Goal: Task Accomplishment & Management: Complete application form

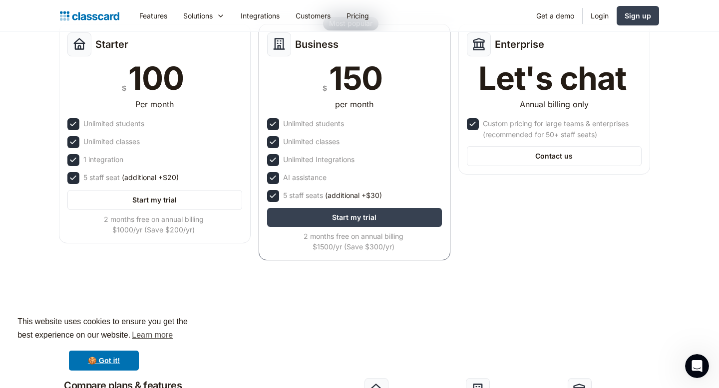
scroll to position [158, 0]
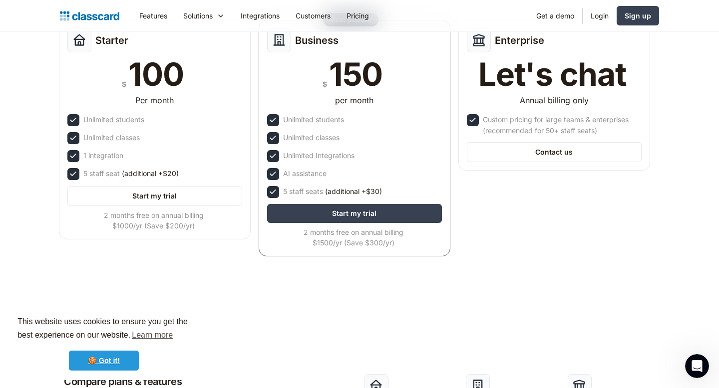
click at [114, 358] on link "🍪 Got it!" at bounding box center [104, 361] width 70 height 20
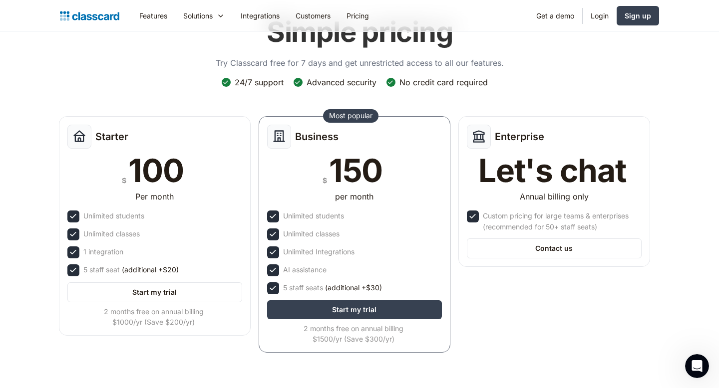
scroll to position [0, 0]
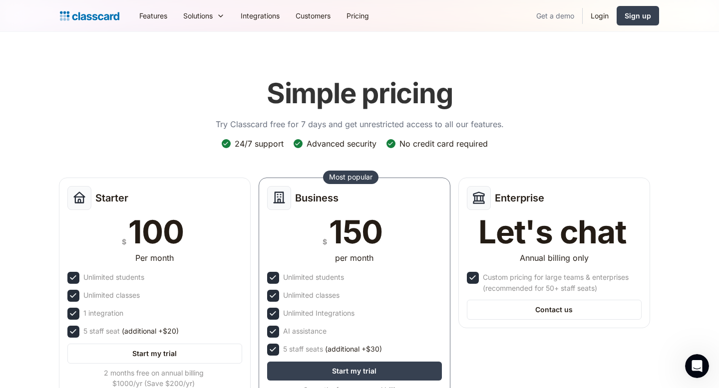
click at [549, 17] on link "Get a demo" at bounding box center [555, 15] width 54 height 22
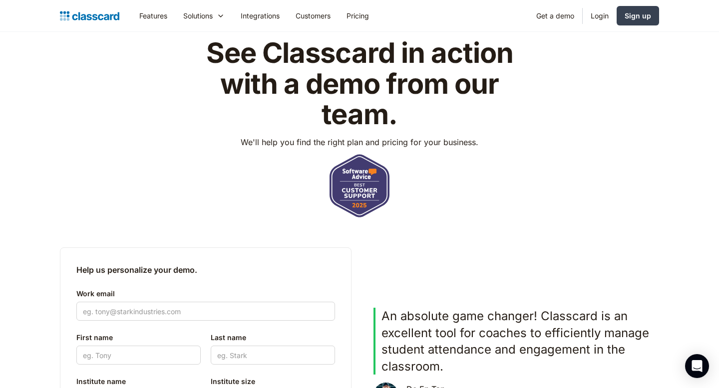
scroll to position [57, 0]
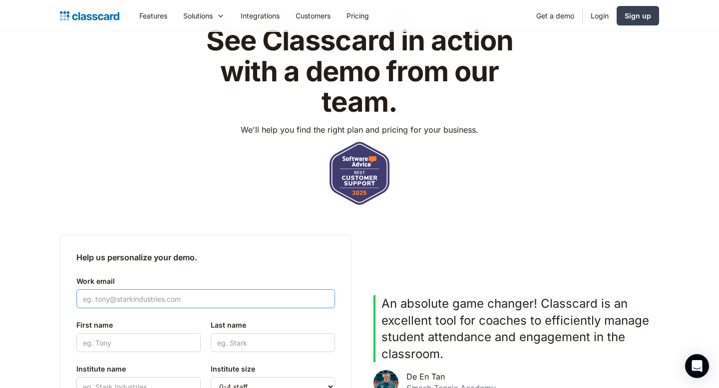
click at [113, 297] on input "Work email" at bounding box center [205, 298] width 259 height 19
type input "michelle@northwoodgymnasticsclub.co.uk"
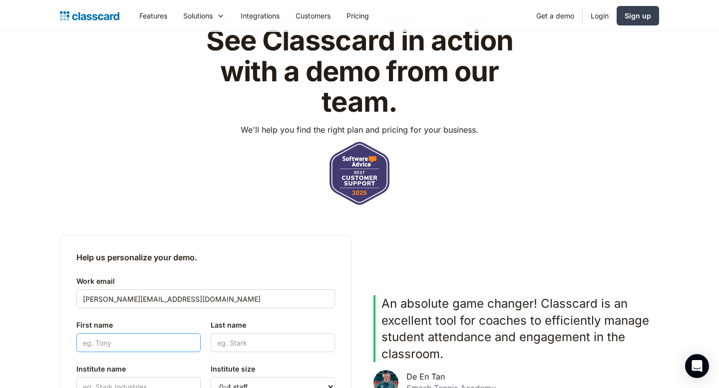
type input "Paul"
type input "Turner"
type input "+447802344856"
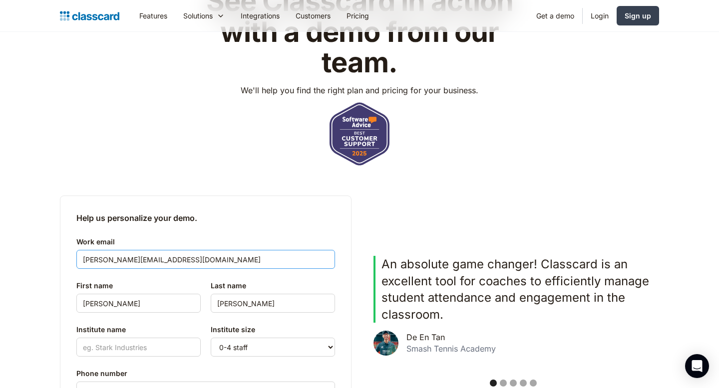
scroll to position [97, 0]
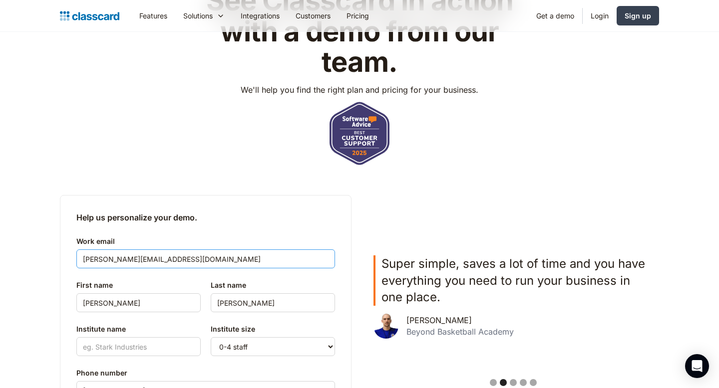
click at [205, 260] on input "michelle@northwoodgymnasticsclub.co.uk" at bounding box center [205, 259] width 259 height 19
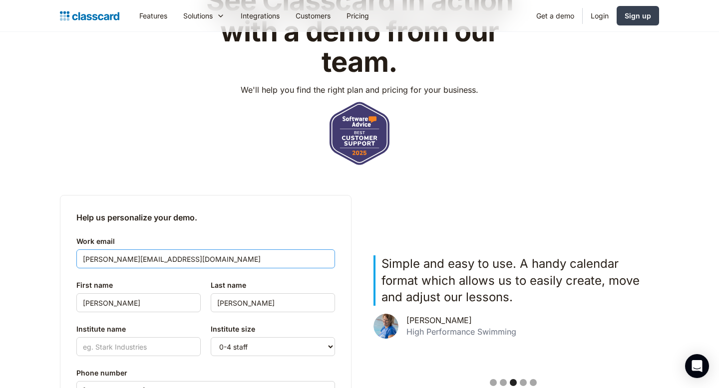
type input "michelle@northwoodgymnastics.co.uk"
click at [183, 273] on div "Work email michelle@northwoodgymnastics.co.uk" at bounding box center [205, 253] width 259 height 42
drag, startPoint x: 112, startPoint y: 302, endPoint x: 75, endPoint y: 302, distance: 36.9
click at [75, 302] on div "Help us personalize your demo. Work email michelle@northwoodgymnastics.co.uk Fi…" at bounding box center [205, 322] width 291 height 254
type input "Michelle"
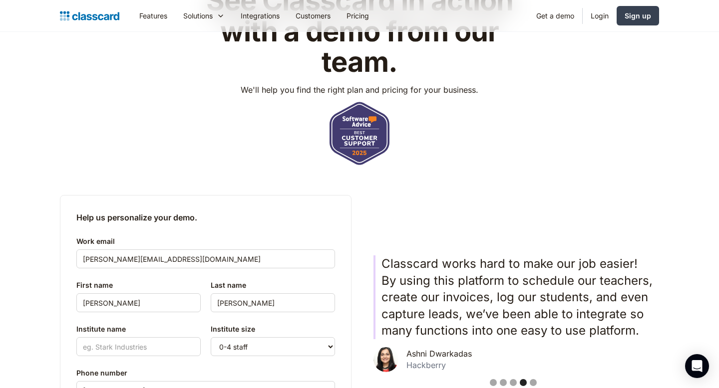
click at [233, 181] on div "See Classcard in action with a demo from our team. We'll help you find the righ…" at bounding box center [359, 209] width 599 height 479
